Goal: Find specific page/section: Find specific page/section

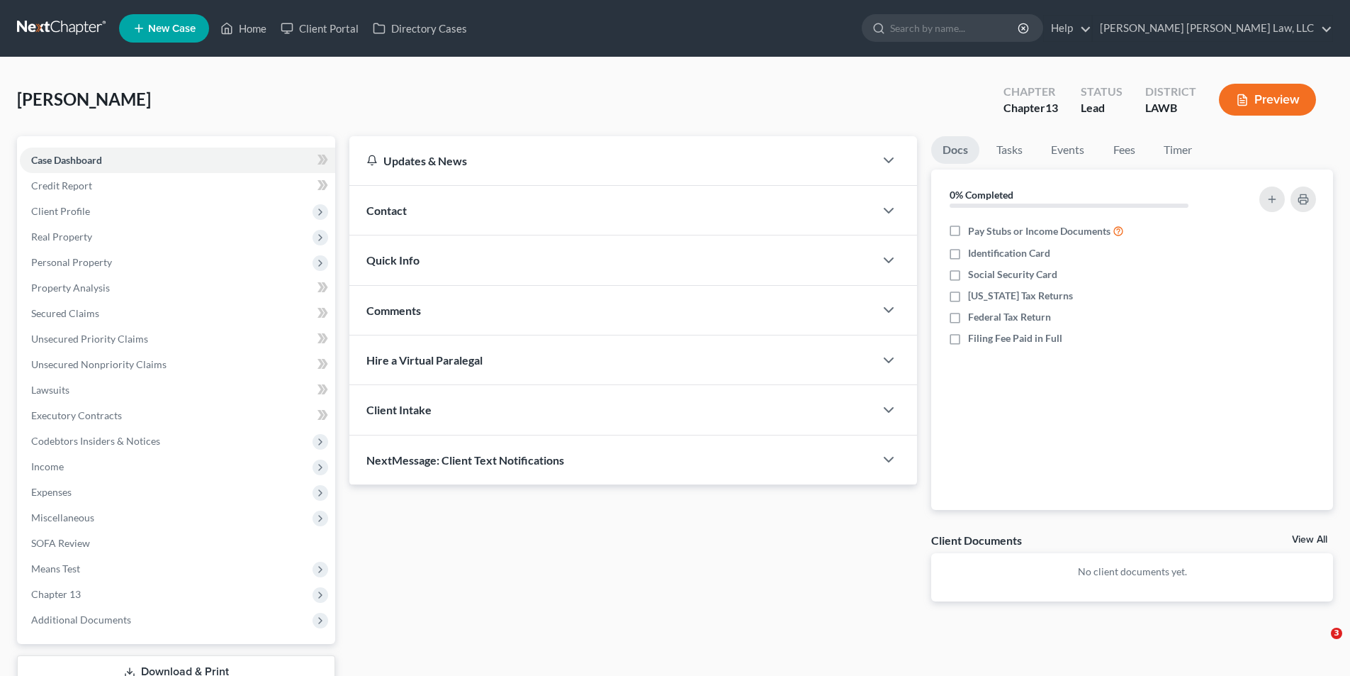
click at [50, 18] on link at bounding box center [62, 29] width 91 height 26
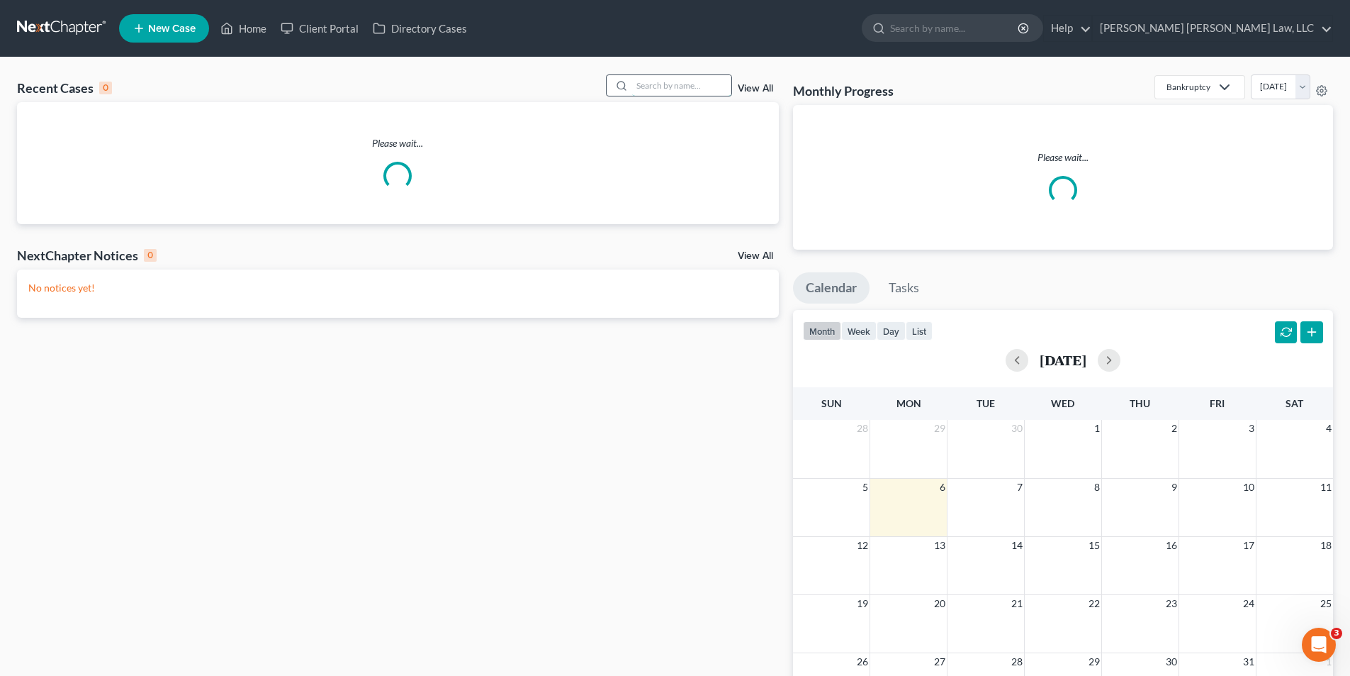
click at [666, 84] on input "search" at bounding box center [681, 85] width 99 height 21
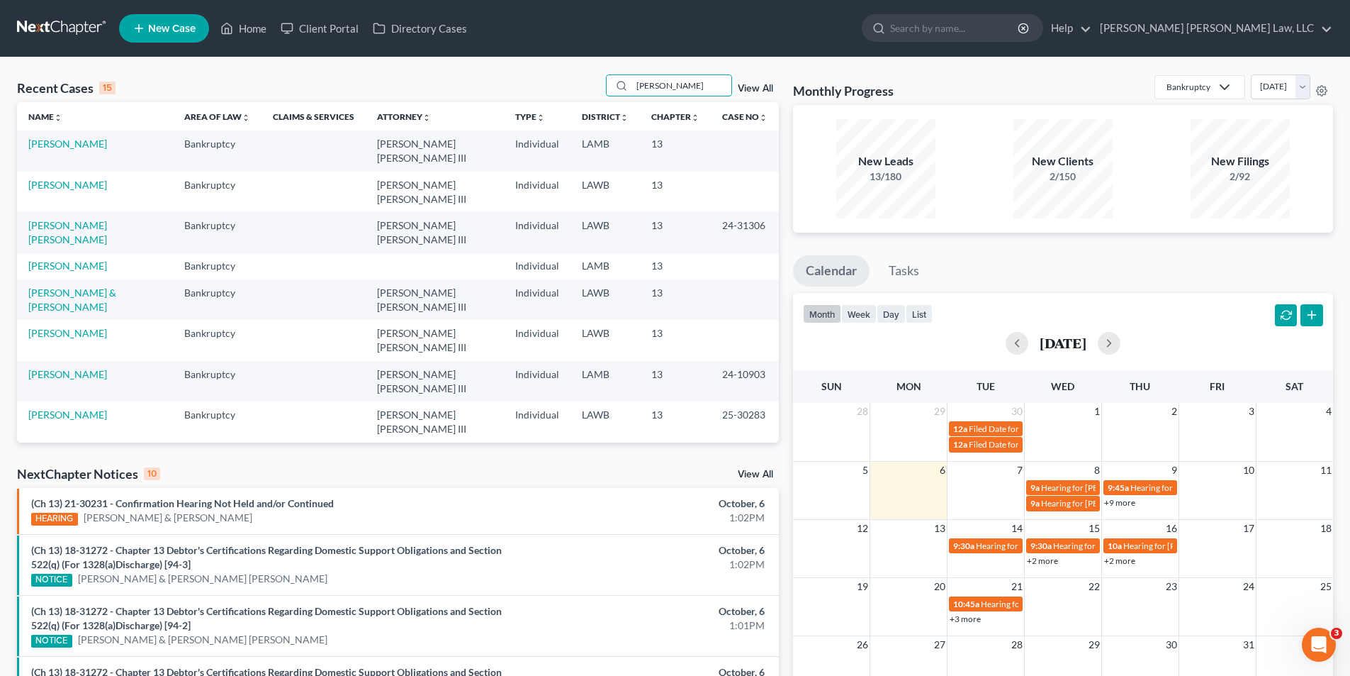
drag, startPoint x: 679, startPoint y: 86, endPoint x: 454, endPoint y: 139, distance: 231.4
click at [454, 139] on div "Recent Cases 15 [PERSON_NAME] View All Name unfold_more expand_more expand_less…" at bounding box center [398, 258] width 762 height 368
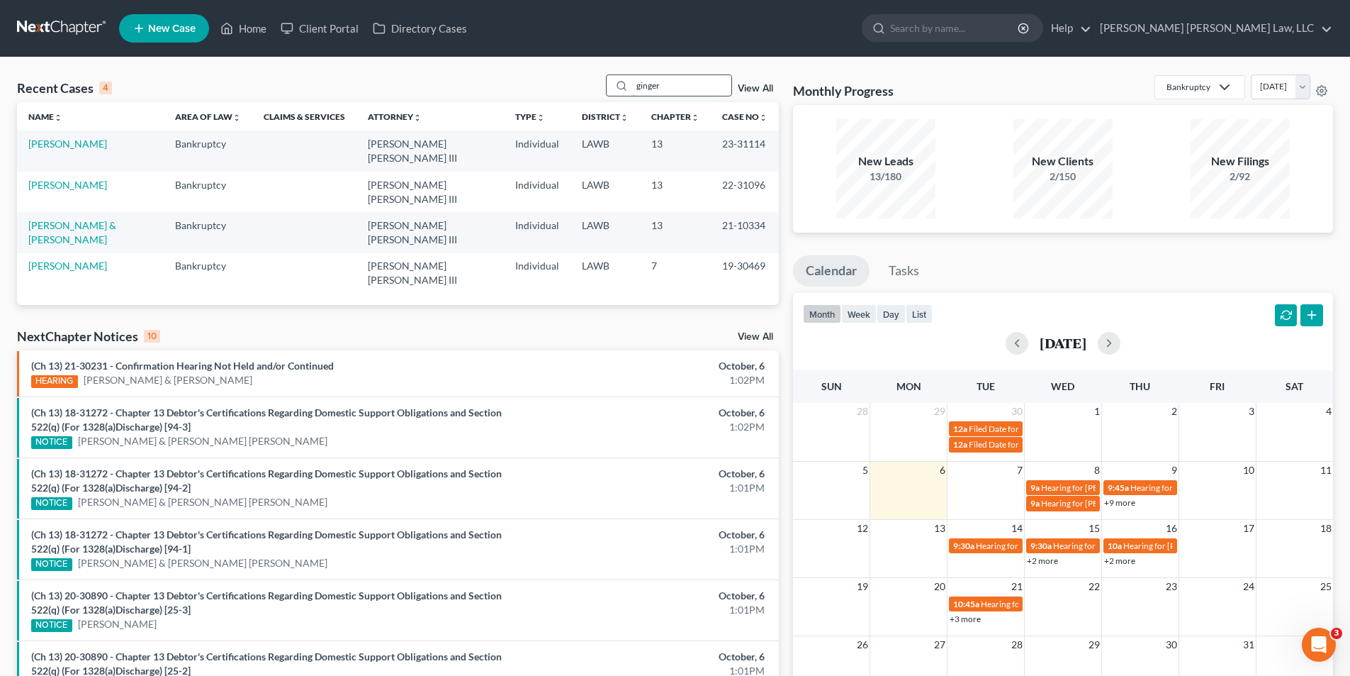
click at [691, 91] on input "ginger" at bounding box center [681, 85] width 99 height 21
drag, startPoint x: 676, startPoint y: 91, endPoint x: 539, endPoint y: 91, distance: 136.8
click at [539, 91] on div "Recent Cases 4 ginger View All" at bounding box center [398, 88] width 762 height 28
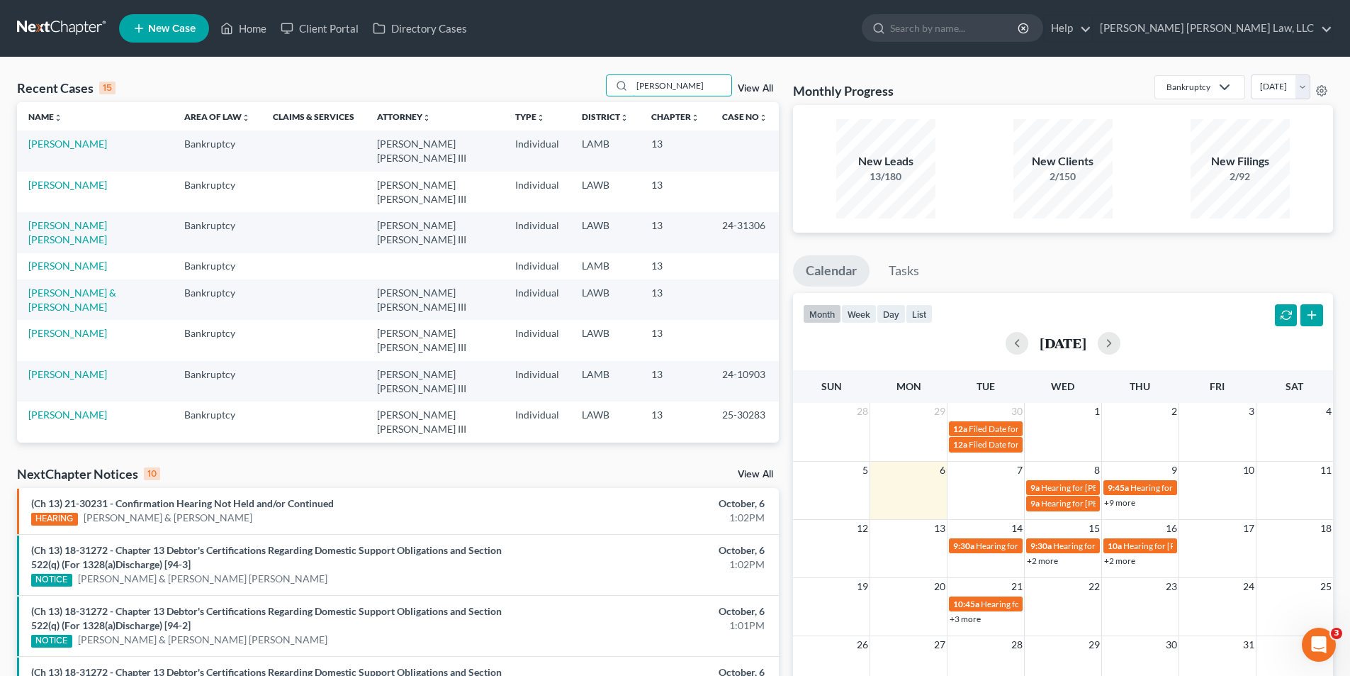
type input "[PERSON_NAME]"
